Goal: Task Accomplishment & Management: Use online tool/utility

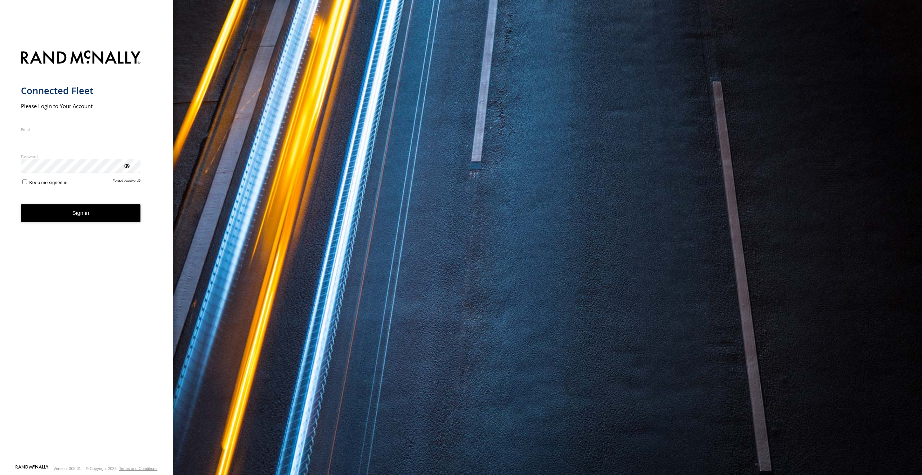
type input "**********"
click at [81, 221] on button "Sign in" at bounding box center [81, 213] width 120 height 18
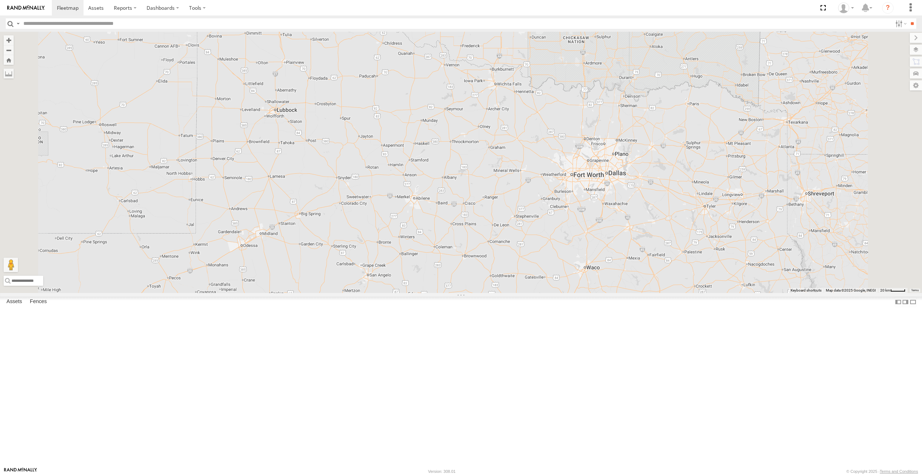
click at [0, 0] on link at bounding box center [0, 0] width 0 height 0
